Goal: Obtain resource: Obtain resource

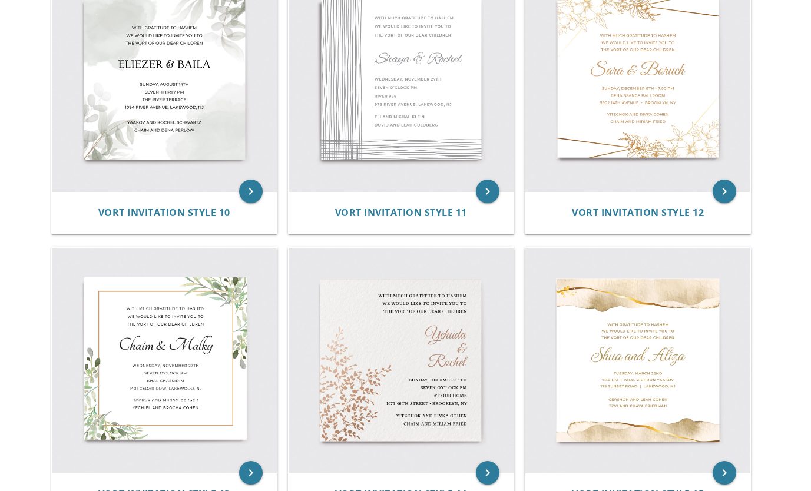
scroll to position [1092, 0]
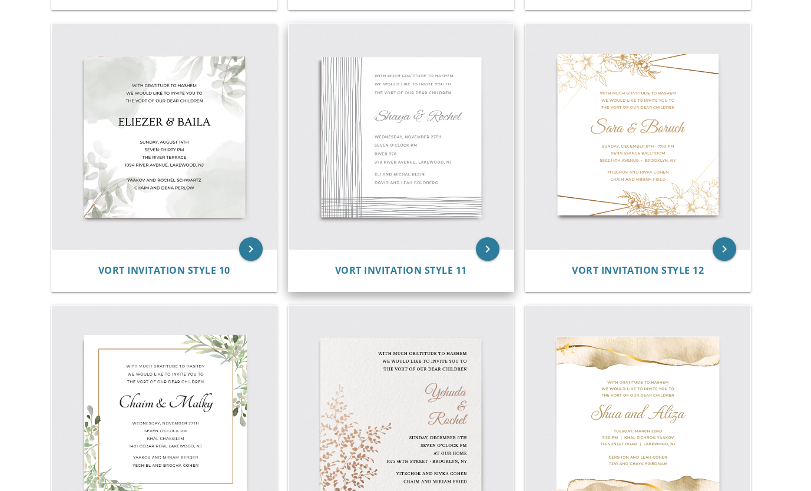
click at [400, 155] on img at bounding box center [401, 136] width 225 height 225
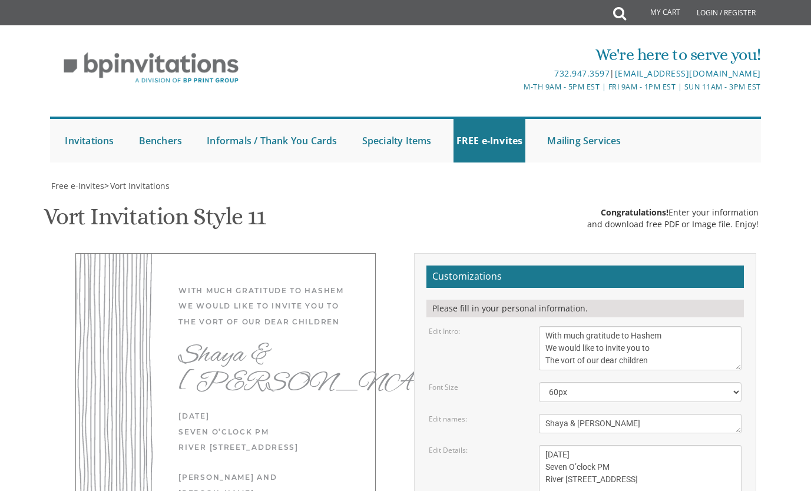
scroll to position [236, 0]
drag, startPoint x: 667, startPoint y: 125, endPoint x: 522, endPoint y: 77, distance: 153.1
click at [522, 266] on form "Customizations Please fill in your personal information. Edit Intro: With much …" at bounding box center [586, 458] width 318 height 384
type textarea "Please join us in honor of a triple siyum by"
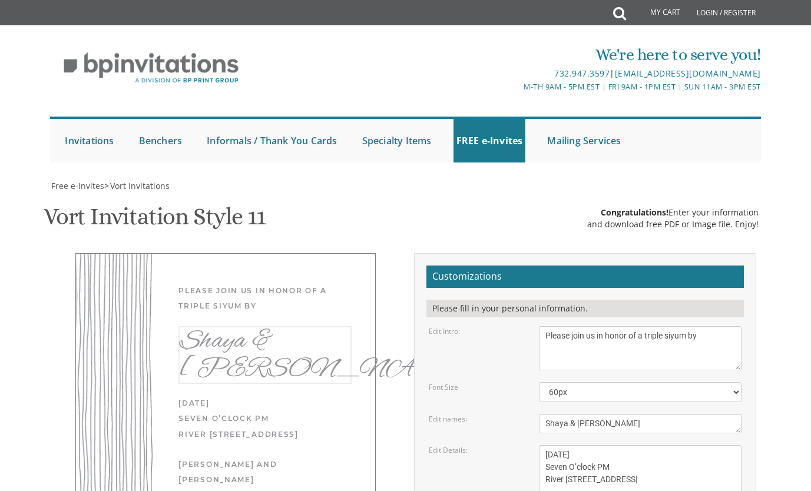
click at [571, 414] on textarea "Shaya & [PERSON_NAME]" at bounding box center [640, 423] width 203 height 19
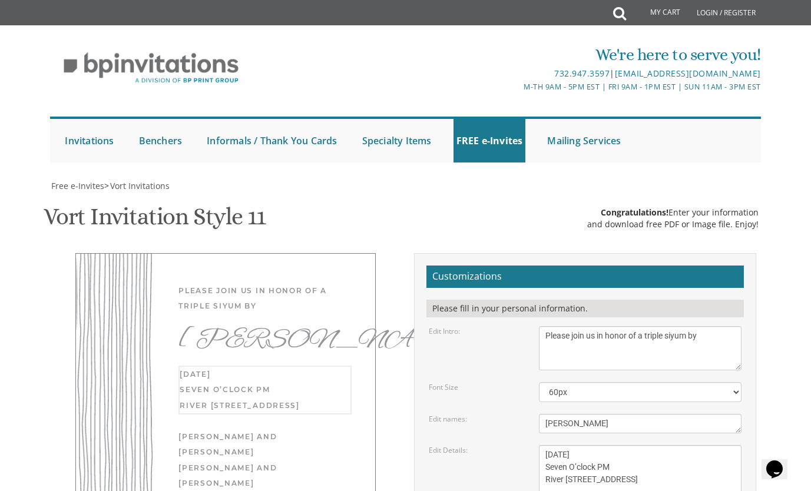
click at [659, 445] on textarea "[DATE] Seven O’clock PM River [STREET_ADDRESS]" at bounding box center [640, 473] width 203 height 57
drag, startPoint x: 675, startPoint y: 256, endPoint x: 531, endPoint y: 201, distance: 153.6
click at [531, 266] on form "Customizations Please fill in your personal information. Edit Intro: With much …" at bounding box center [586, 458] width 318 height 384
type textarea "[PERSON_NAME]"
click at [609, 445] on textarea "[DATE] Seven O’clock PM River [STREET_ADDRESS]" at bounding box center [640, 473] width 203 height 57
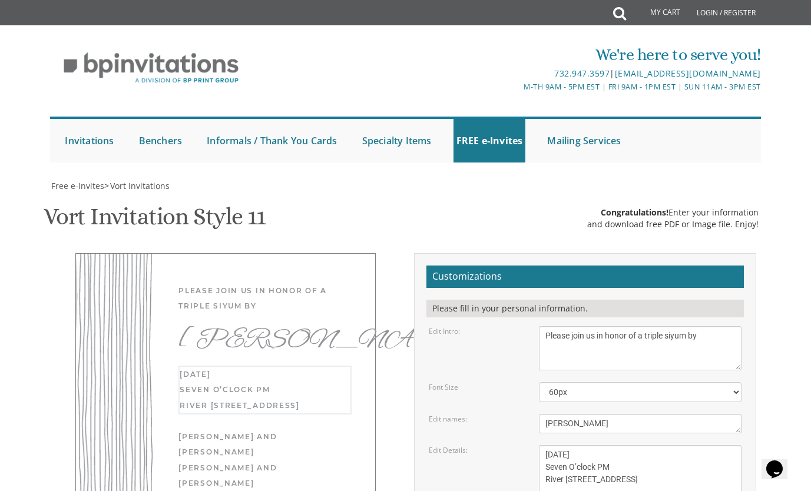
drag, startPoint x: 543, startPoint y: 217, endPoint x: 687, endPoint y: 262, distance: 151.3
click at [687, 445] on textarea "[DATE] Seven O’clock PM River [STREET_ADDRESS]" at bounding box center [640, 473] width 203 height 57
type textarea "This Shabbos at 5:00PM at the [GEOGRAPHIC_DATA] *Mesechta Sukka *Mesechta Eiruv…"
drag, startPoint x: 653, startPoint y: 297, endPoint x: 482, endPoint y: 272, distance: 173.3
click at [485, 272] on form "Customizations Please fill in your personal information. Edit Intro: With much …" at bounding box center [586, 458] width 318 height 384
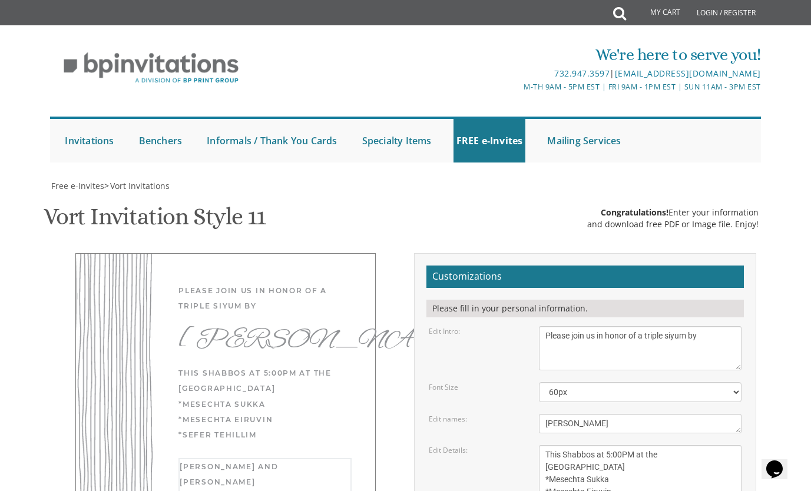
type textarea "Mazal Tov!!"
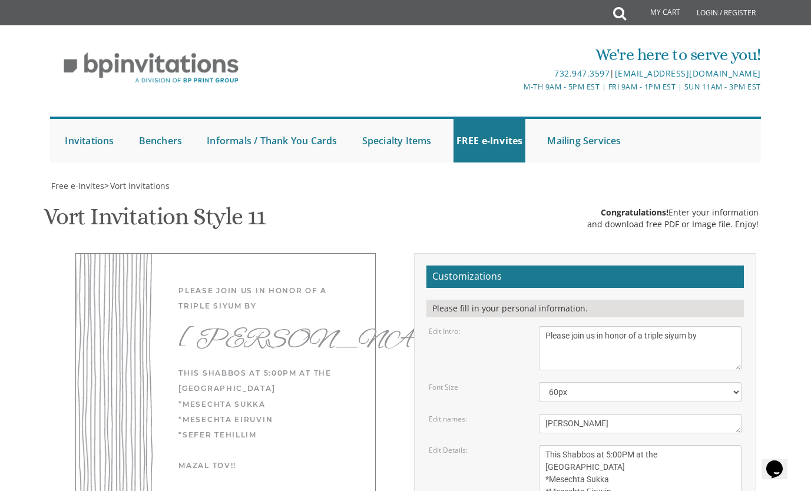
type input "[EMAIL_ADDRESS][DOMAIN_NAME]"
click at [397, 328] on div "Please join us in honor of a triple siyum by [PERSON_NAME] This Shabbos at 5:00…" at bounding box center [405, 461] width 719 height 417
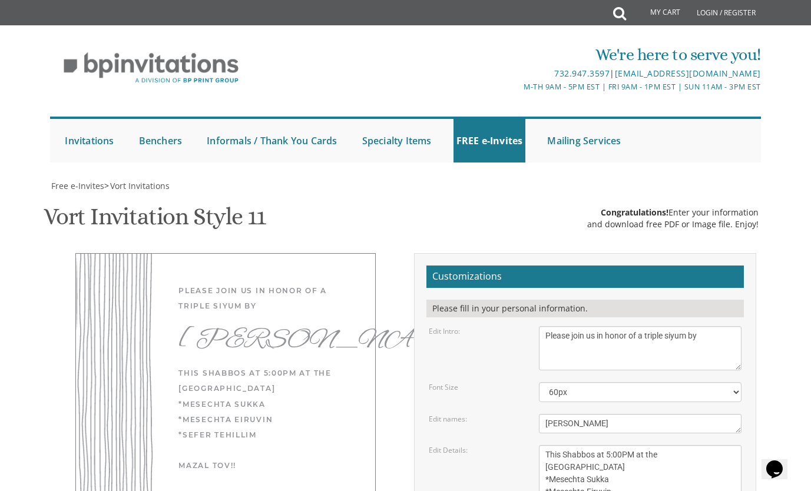
click at [553, 326] on textarea "With much gratitude to Hashem We would like to invite you to The vort of our de…" at bounding box center [640, 348] width 203 height 44
drag, startPoint x: 553, startPoint y: 114, endPoint x: 525, endPoint y: 113, distance: 27.1
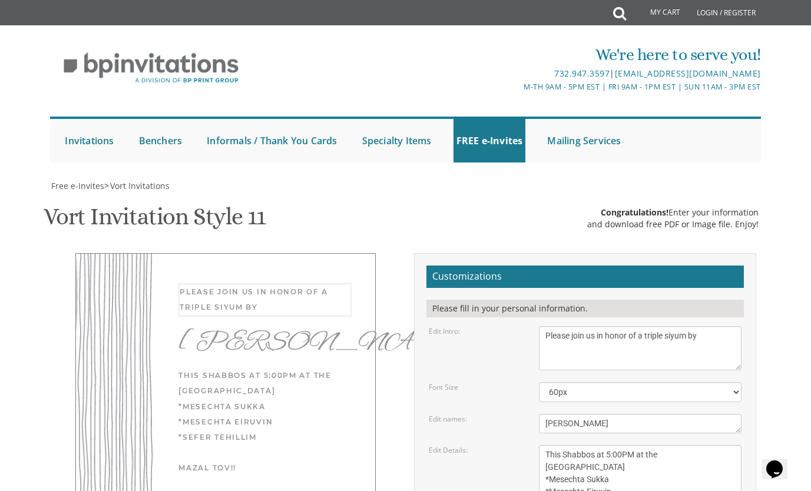
click at [525, 326] on div "Edit Intro: With much gratitude to Hashem We would like to invite you to The vo…" at bounding box center [585, 348] width 330 height 44
click at [560, 326] on textarea "With much gratitude to Hashem We would like to invite you to The vort of our de…" at bounding box center [640, 348] width 203 height 44
click at [715, 326] on textarea "With much gratitude to Hashem We would like to invite you to The vort of our de…" at bounding box center [640, 348] width 203 height 44
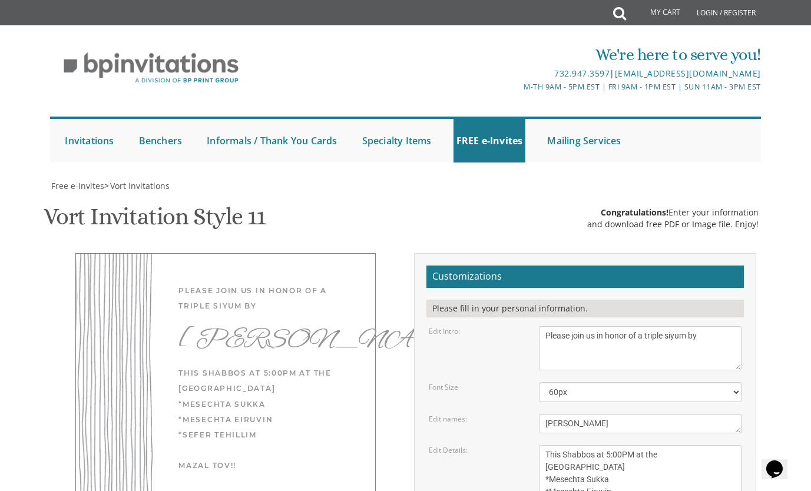
click at [577, 174] on div at bounding box center [406, 174] width 730 height 12
